Goal: Transaction & Acquisition: Purchase product/service

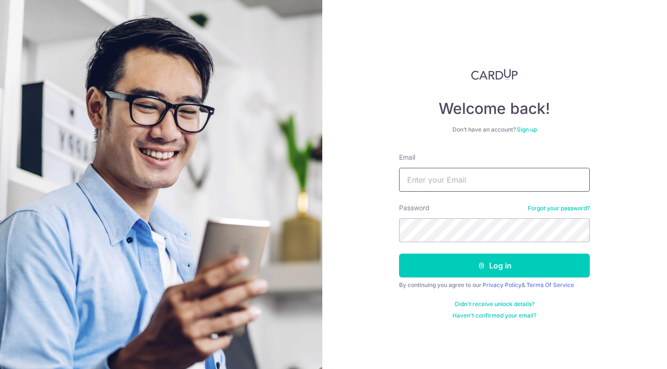
type input "[PERSON_NAME][EMAIL_ADDRESS][PERSON_NAME][DOMAIN_NAME]"
click at [494, 265] on button "Log in" at bounding box center [494, 266] width 191 height 24
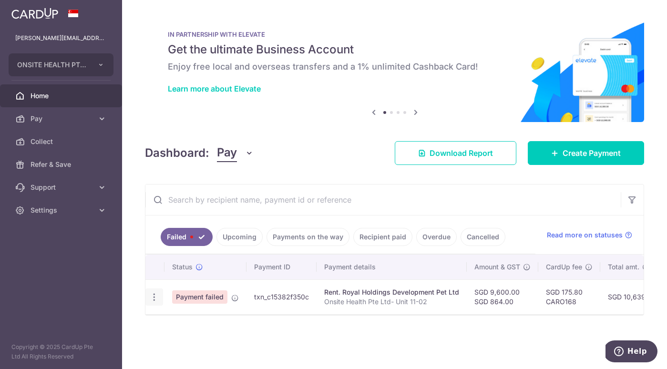
click at [152, 297] on icon "button" at bounding box center [154, 297] width 10 height 10
click at [206, 326] on span "Update payment" at bounding box center [205, 322] width 65 height 11
radio input "true"
type input "9,600.00"
type input "864.00"
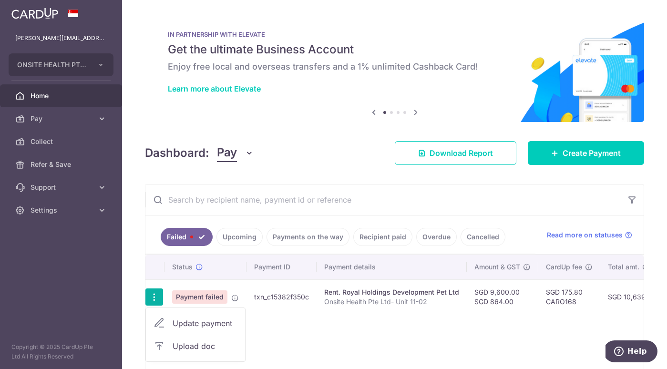
type input "Onsite Health Pte Ltd- Unit 11-02"
type input "Raffles Rental"
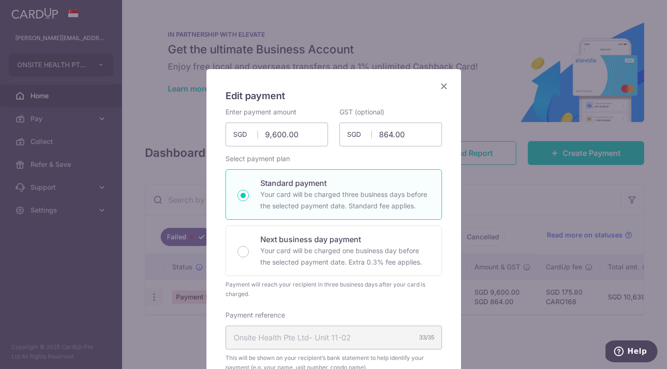
type input "CARO168"
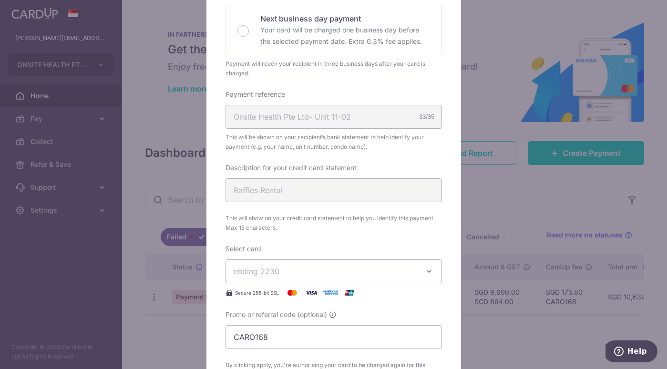
scroll to position [236, 0]
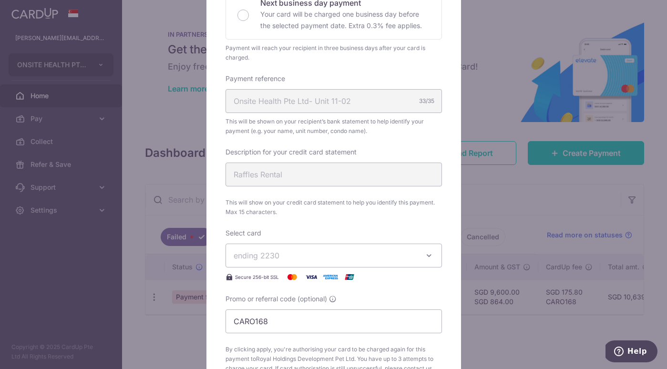
click at [307, 255] on span "ending 2230" at bounding box center [325, 255] width 183 height 11
click at [282, 302] on span "**** 2230" at bounding box center [274, 300] width 37 height 11
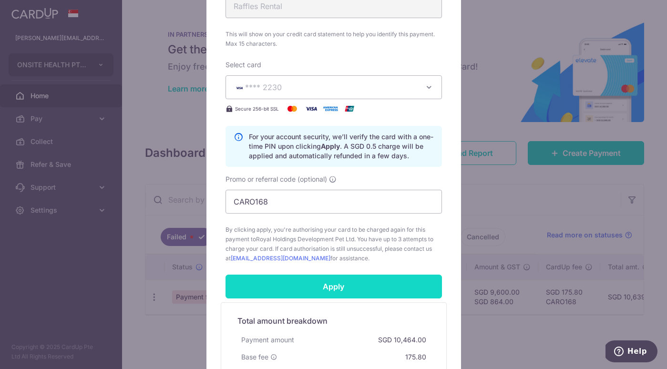
scroll to position [410, 0]
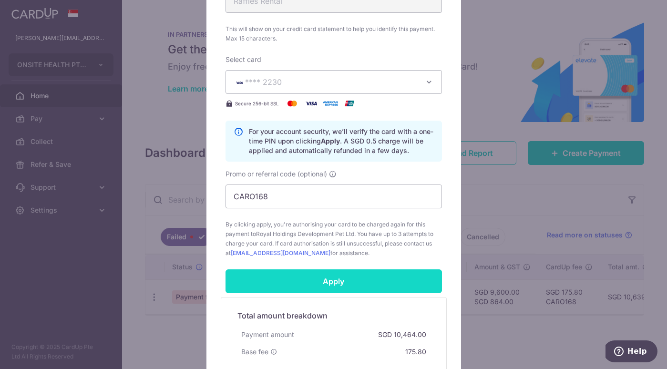
click at [338, 283] on input "Apply" at bounding box center [333, 281] width 216 height 24
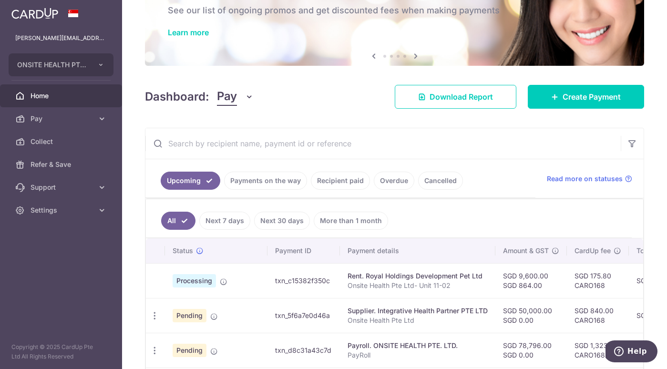
scroll to position [54, 0]
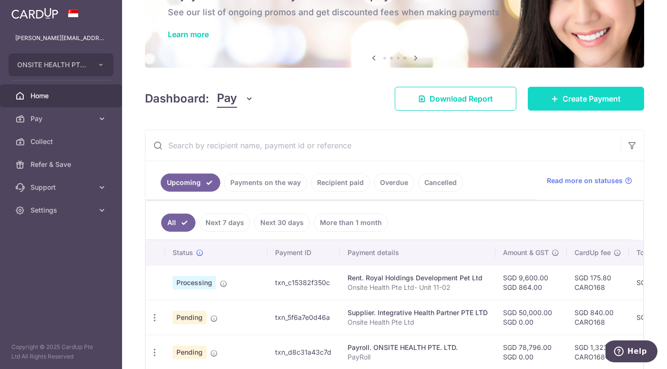
click at [592, 104] on span "Create Payment" at bounding box center [591, 98] width 58 height 11
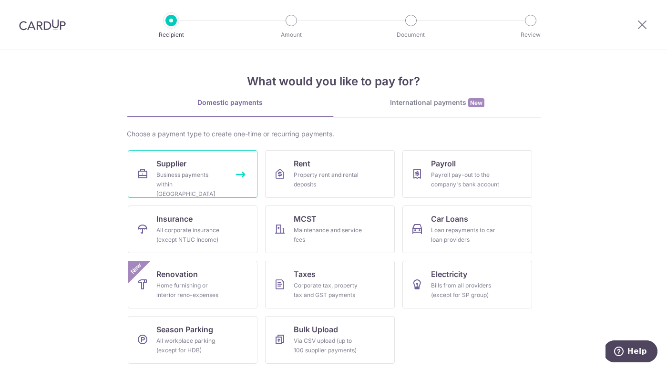
click at [193, 168] on link "Supplier Business payments within Singapore" at bounding box center [193, 174] width 130 height 48
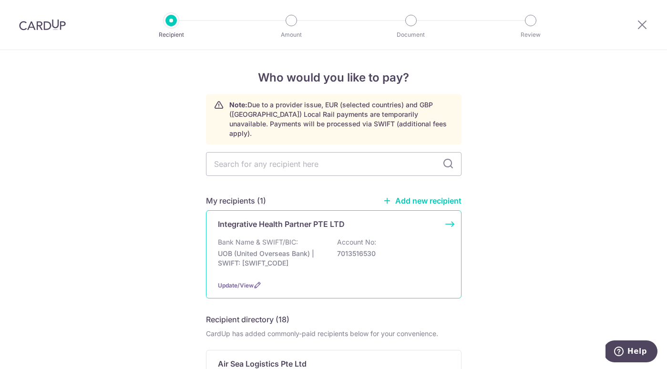
click at [322, 249] on p "UOB (United Overseas Bank) | SWIFT: UOVBSGSGXXX" at bounding box center [271, 258] width 107 height 19
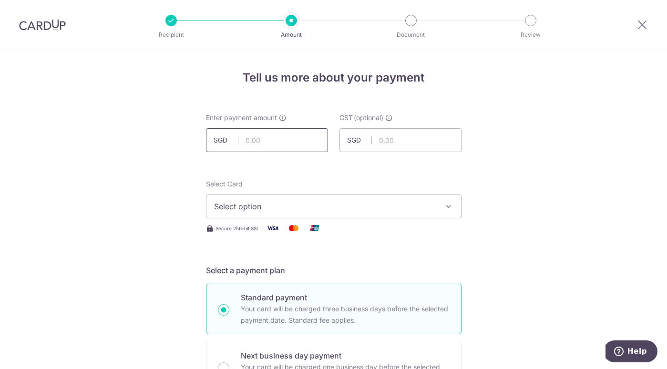
click at [264, 147] on input "text" at bounding box center [267, 140] width 122 height 24
paste input "18173.23"
type input "18,173.23"
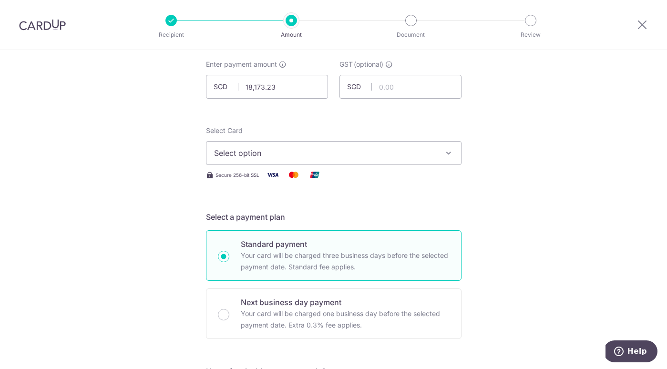
scroll to position [63, 0]
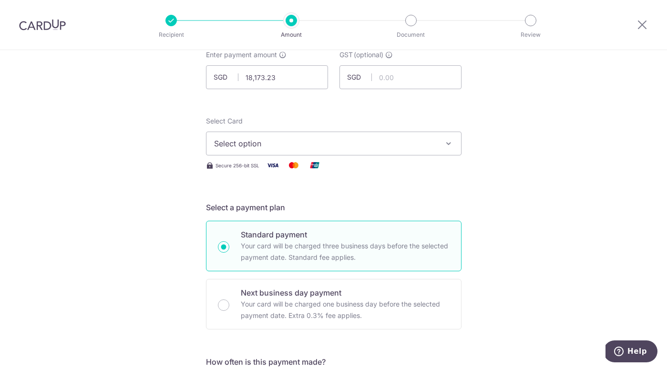
click at [370, 149] on span "Select option" at bounding box center [325, 143] width 222 height 11
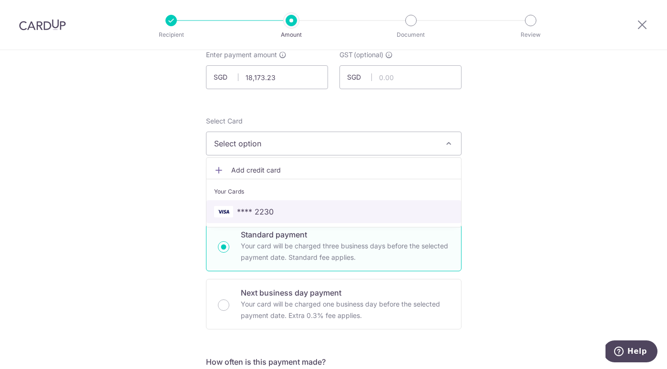
click at [285, 212] on span "**** 2230" at bounding box center [333, 211] width 239 height 11
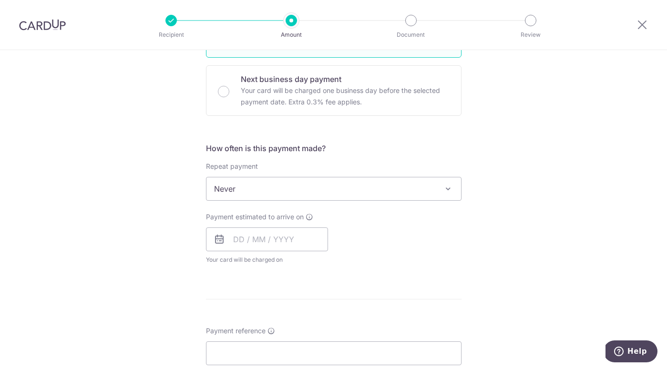
scroll to position [286, 0]
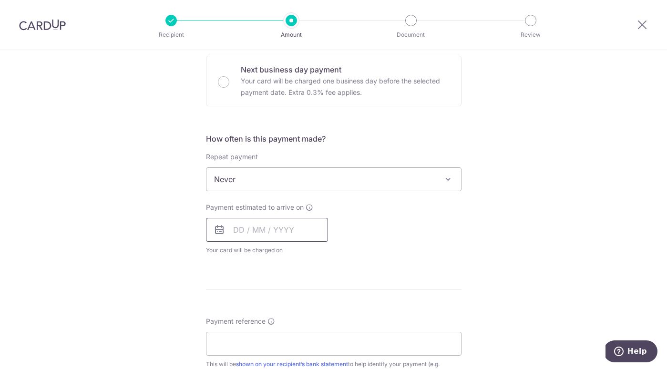
click at [264, 231] on input "text" at bounding box center [267, 230] width 122 height 24
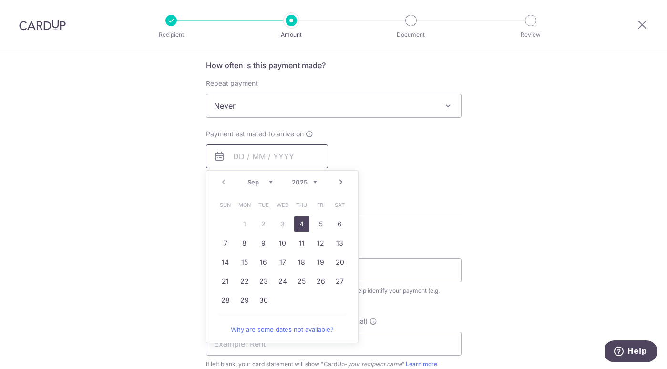
scroll to position [387, 0]
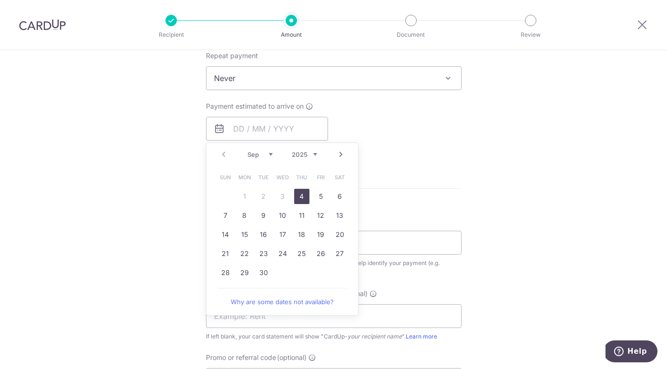
click at [303, 194] on link "4" at bounding box center [301, 196] width 15 height 15
type input "04/09/2025"
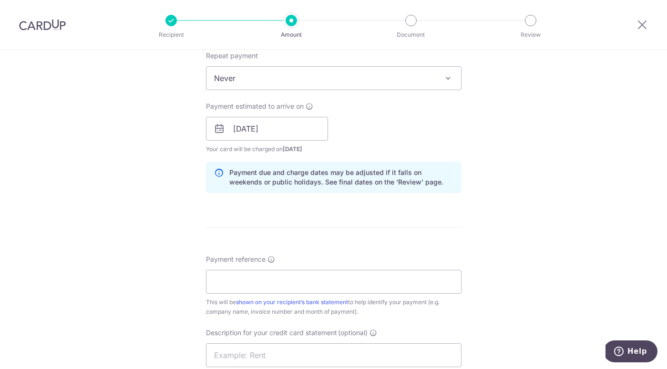
click at [303, 194] on div "How often is this payment made? Repeat payment Never Every week Every month Eve…" at bounding box center [333, 116] width 255 height 169
click at [299, 197] on div "How often is this payment made? Repeat payment Never Every week Every month Eve…" at bounding box center [333, 116] width 255 height 169
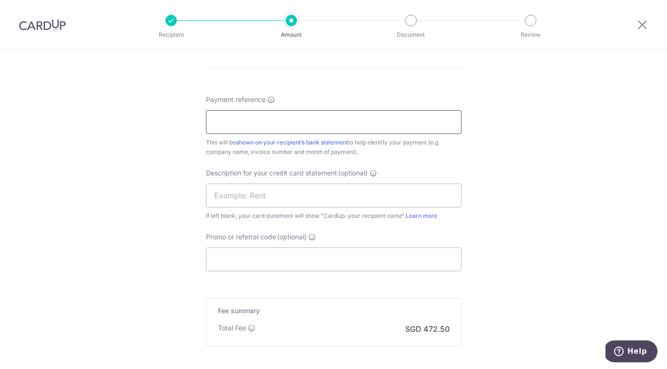
click at [271, 124] on input "Payment reference" at bounding box center [333, 122] width 255 height 24
type input "n"
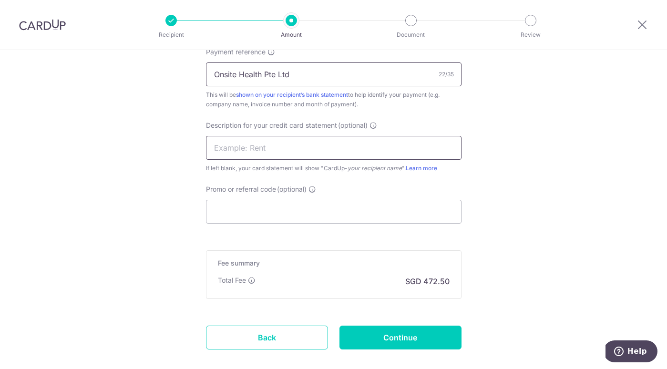
scroll to position [595, 0]
type input "Onsite Health Pte Ltd"
click at [273, 147] on input "text" at bounding box center [333, 147] width 255 height 24
type input "IH-"
click at [264, 219] on input "Promo or referral code (optional)" at bounding box center [333, 211] width 255 height 24
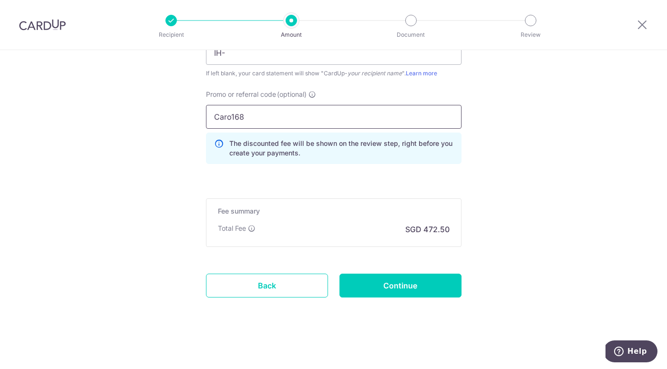
scroll to position [689, 0]
type input "Caro168"
click at [392, 284] on input "Continue" at bounding box center [400, 286] width 122 height 24
type input "Create Schedule"
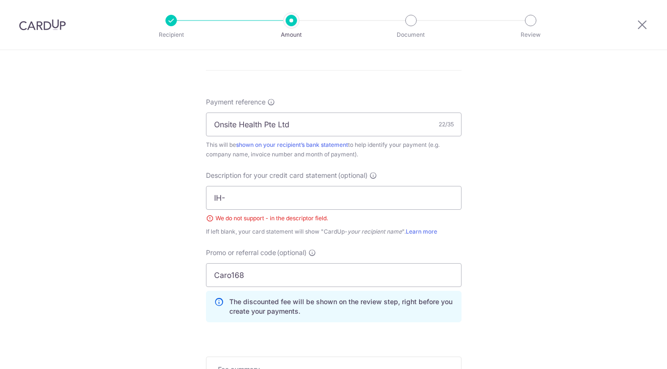
scroll to position [543, 0]
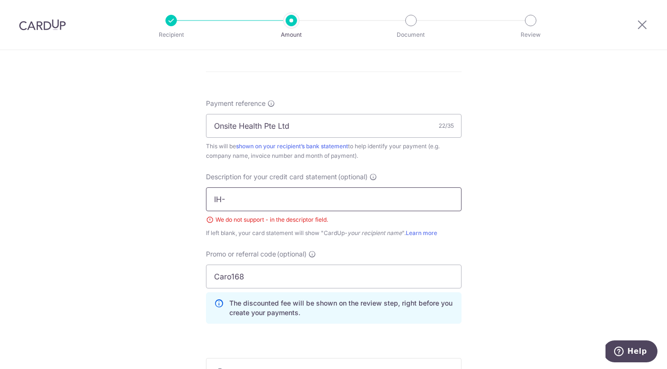
click at [237, 208] on input "IH-" at bounding box center [333, 199] width 255 height 24
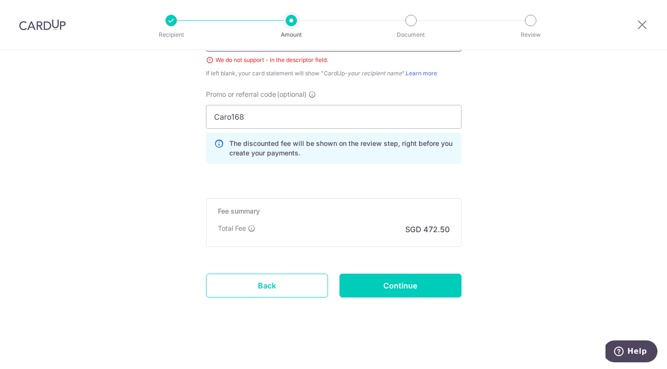
scroll to position [702, 0]
type input "IH invoice"
click at [370, 284] on input "Continue" at bounding box center [400, 286] width 122 height 24
type input "Create Schedule"
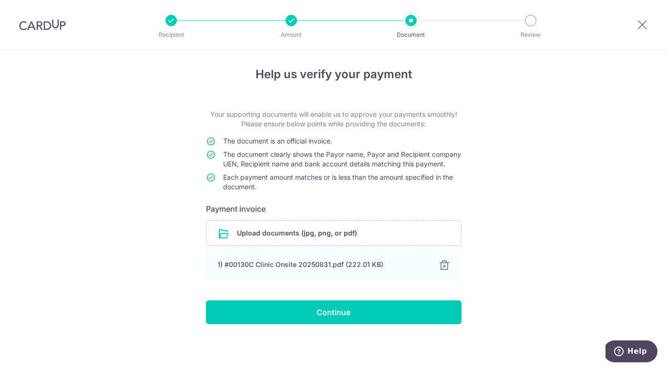
scroll to position [13, 0]
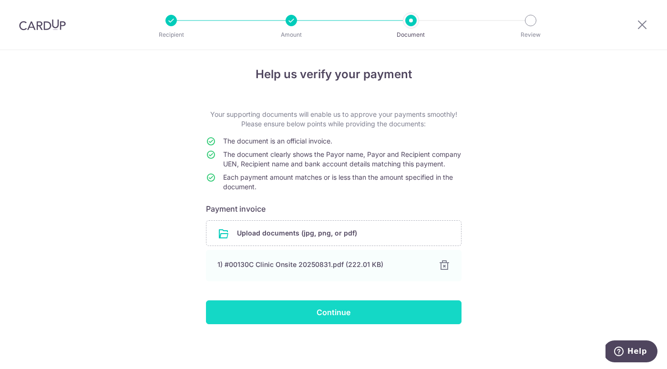
click at [317, 313] on input "Continue" at bounding box center [333, 312] width 255 height 24
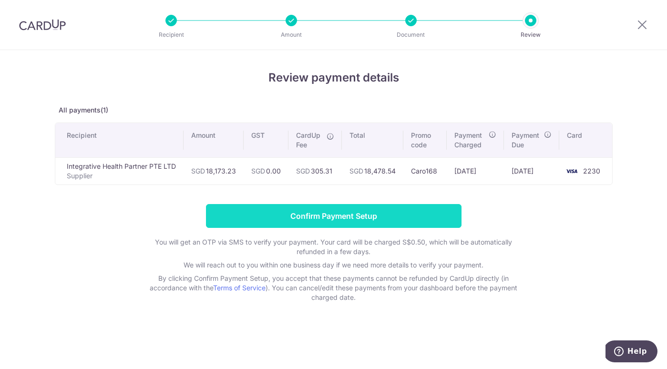
click at [350, 217] on input "Confirm Payment Setup" at bounding box center [333, 216] width 255 height 24
